Goal: Complete application form

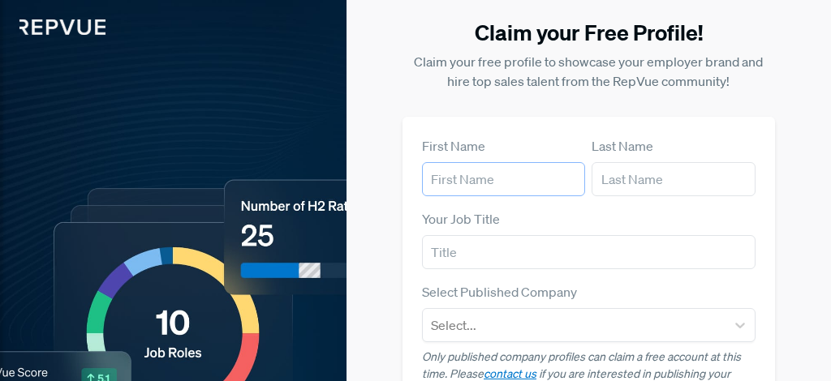
click at [495, 179] on input "text" at bounding box center [503, 179] width 163 height 34
type input "[PERSON_NAME]"
type input "Wolczanska"
type input "Head of HR"
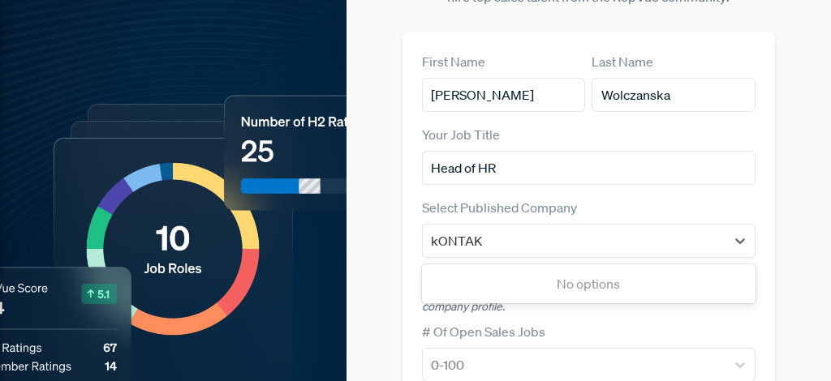
scroll to position [110, 0]
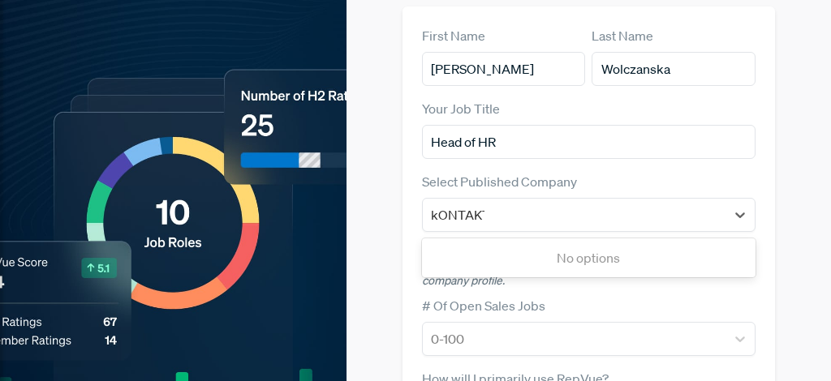
type input "kONTAKT."
click at [470, 261] on div "[DOMAIN_NAME]" at bounding box center [588, 258] width 333 height 32
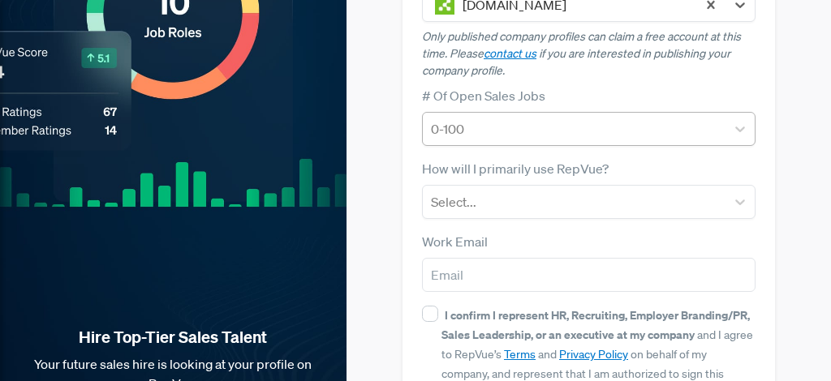
scroll to position [322, 0]
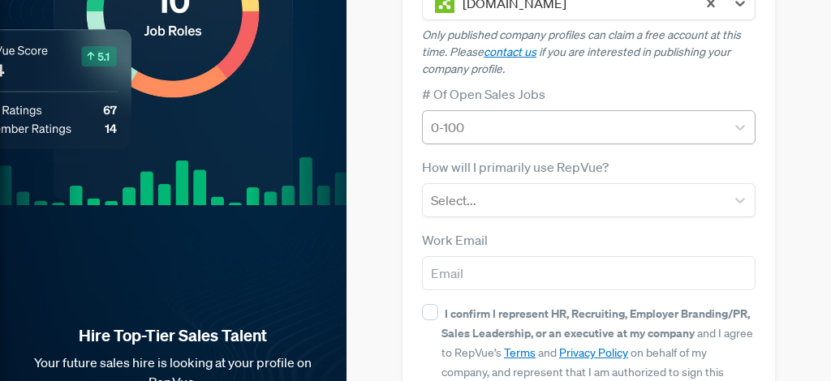
click at [484, 130] on div at bounding box center [574, 127] width 286 height 23
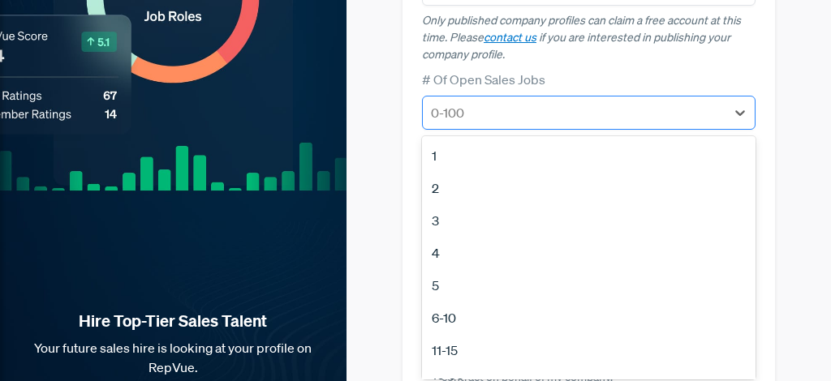
scroll to position [342, 0]
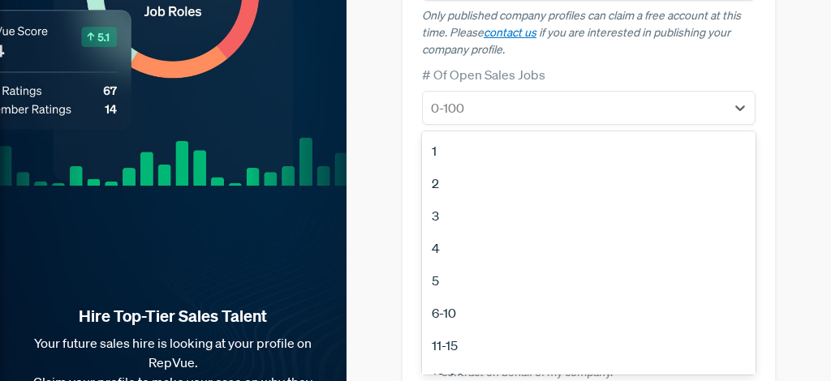
click at [452, 312] on div "6-10" at bounding box center [588, 313] width 333 height 32
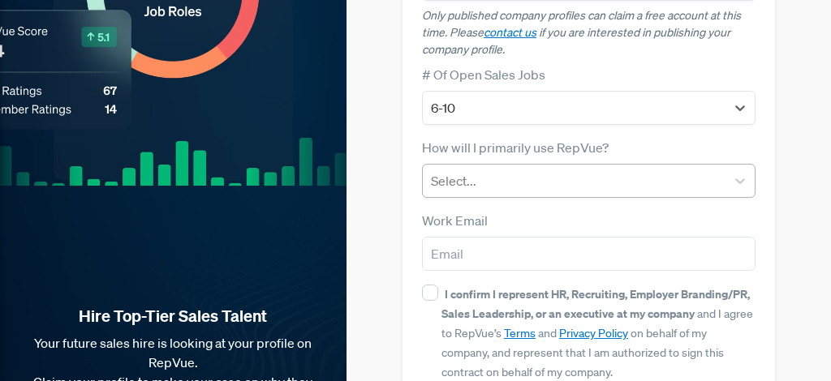
click at [474, 181] on div at bounding box center [574, 181] width 286 height 23
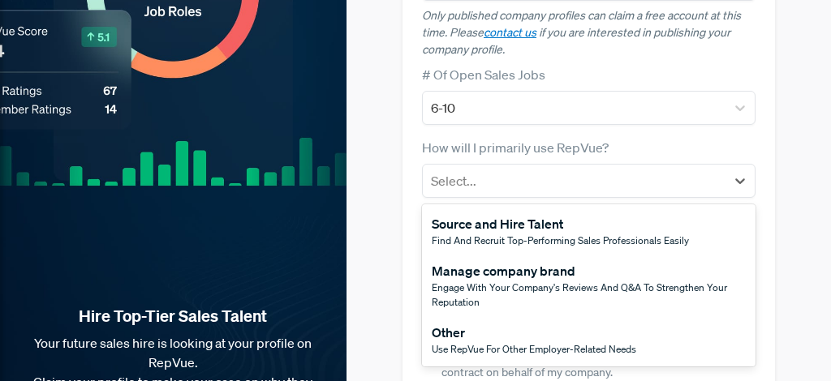
click at [469, 286] on span "Engage with your company's reviews and Q&A to strengthen your reputation" at bounding box center [579, 295] width 295 height 28
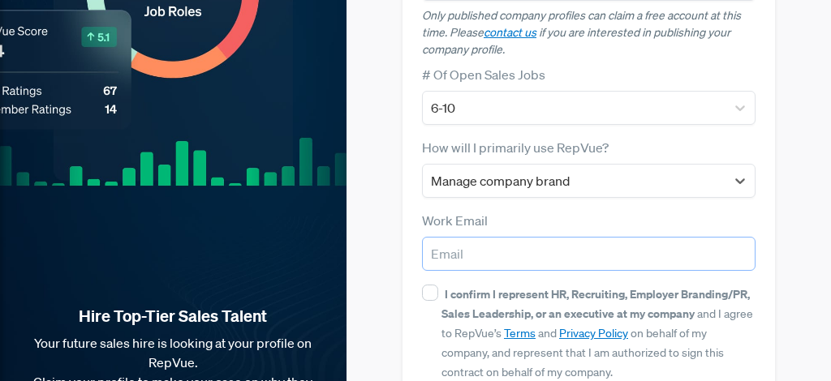
click at [469, 261] on input "email" at bounding box center [588, 254] width 333 height 34
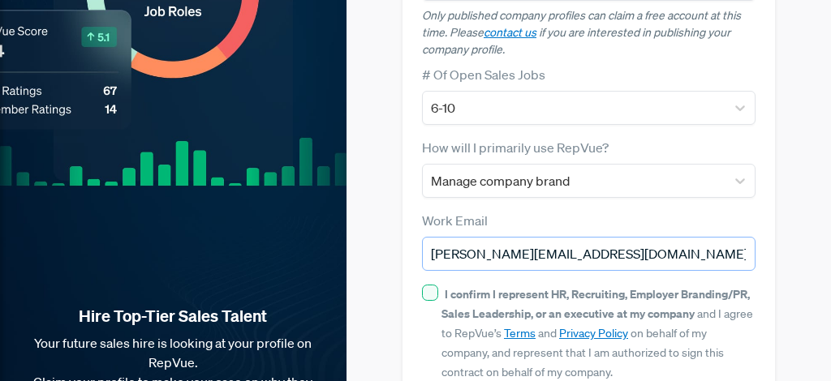
type input "[PERSON_NAME][EMAIL_ADDRESS][DOMAIN_NAME]"
click at [431, 293] on input "I confirm I represent HR, Recruiting, Employer Branding/PR, Sales Leadership, o…" at bounding box center [430, 293] width 16 height 16
checkbox input "true"
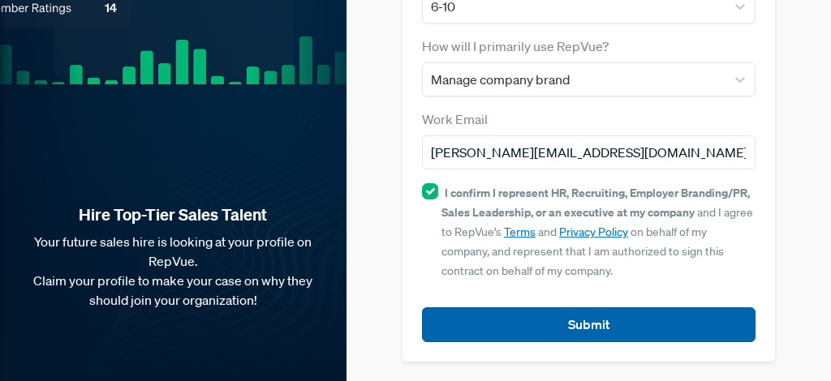
click at [485, 318] on button "Submit" at bounding box center [588, 324] width 333 height 35
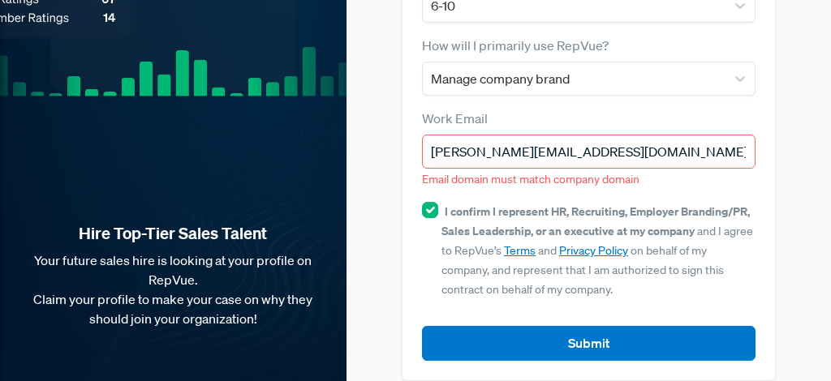
scroll to position [452, 0]
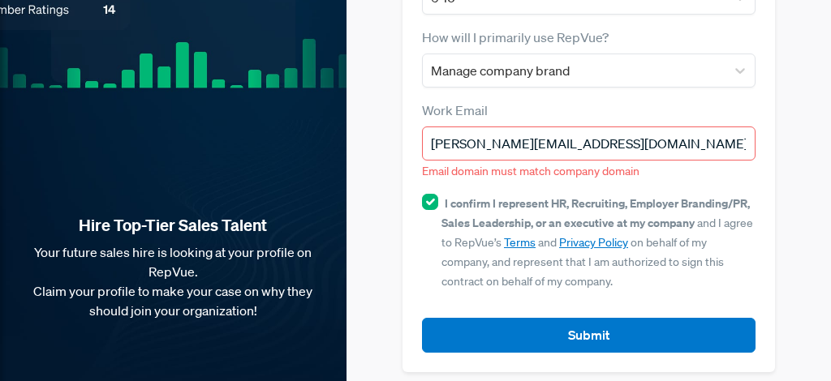
click at [590, 143] on input "[PERSON_NAME][EMAIL_ADDRESS][DOMAIN_NAME]" at bounding box center [588, 144] width 333 height 34
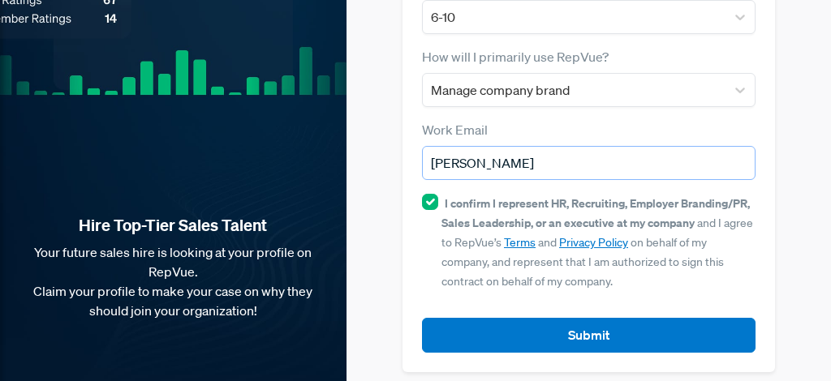
type input "J"
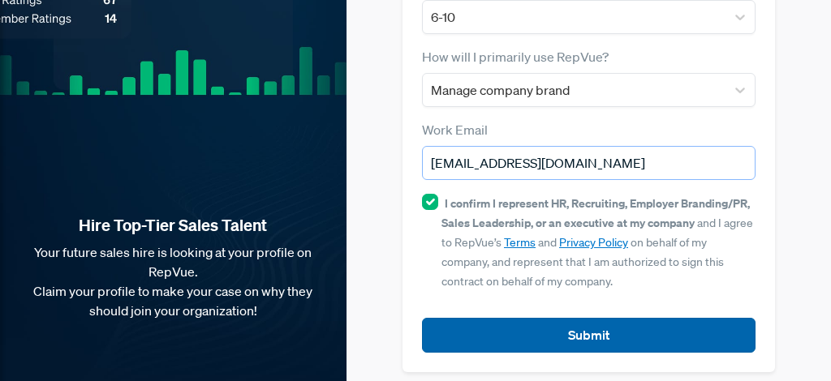
type input "[EMAIL_ADDRESS][DOMAIN_NAME]"
click at [578, 335] on button "Submit" at bounding box center [588, 335] width 333 height 35
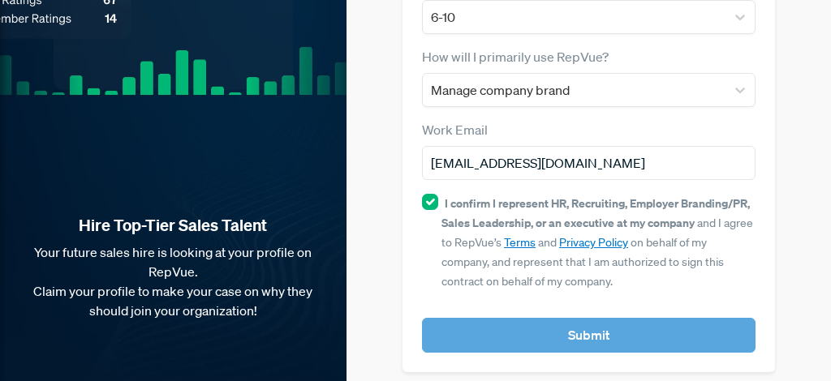
scroll to position [0, 0]
